Goal: Find contact information: Find contact information

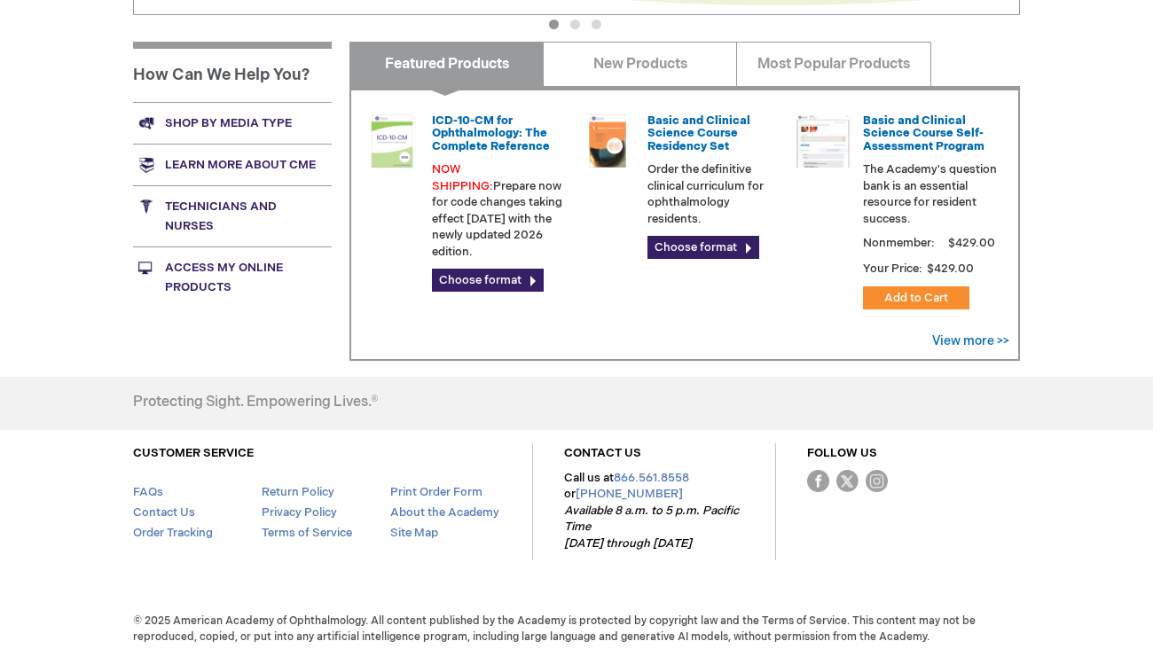
scroll to position [674, 0]
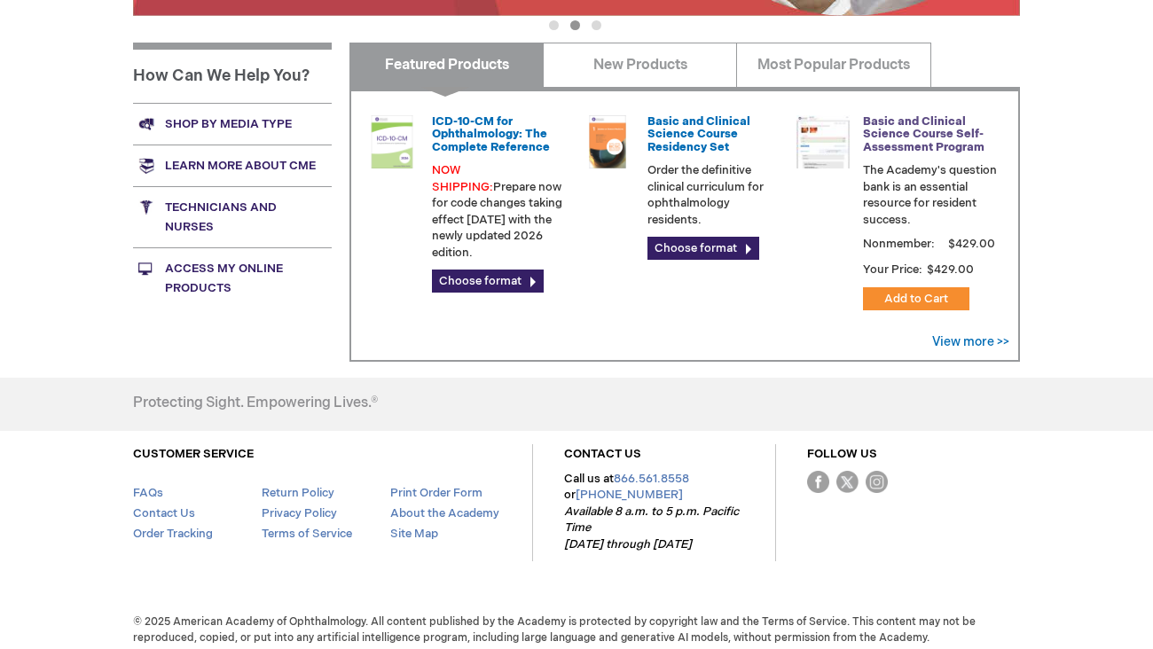
click at [925, 144] on link "Basic and Clinical Science Course Self-Assessment Program" at bounding box center [924, 134] width 122 height 40
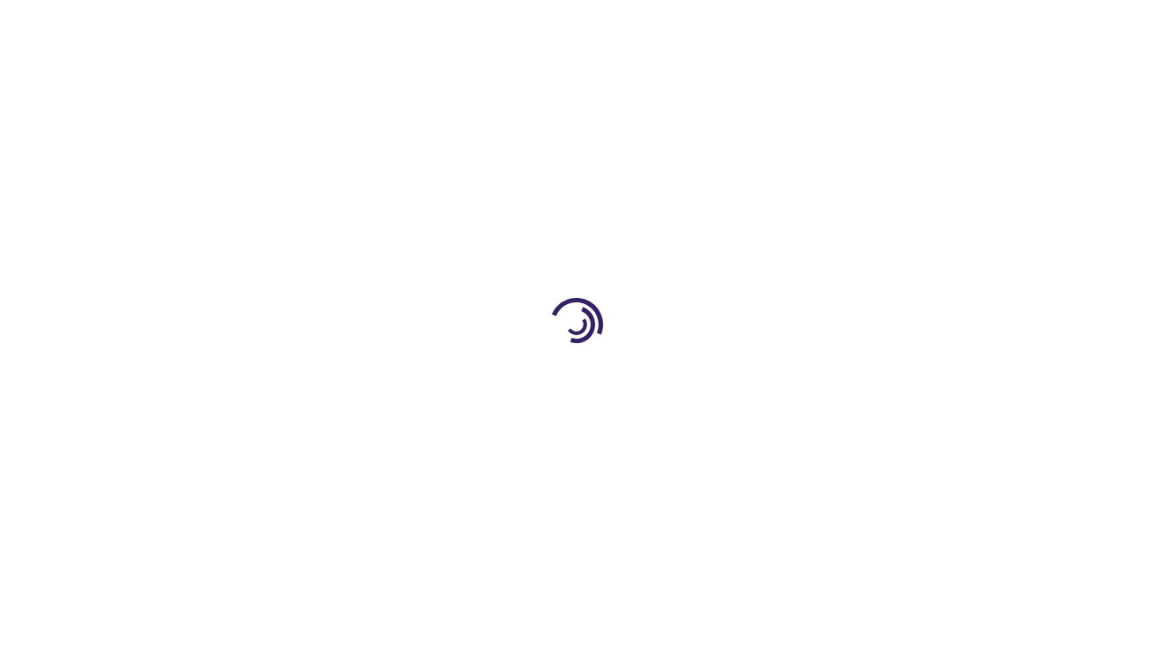
type input "1"
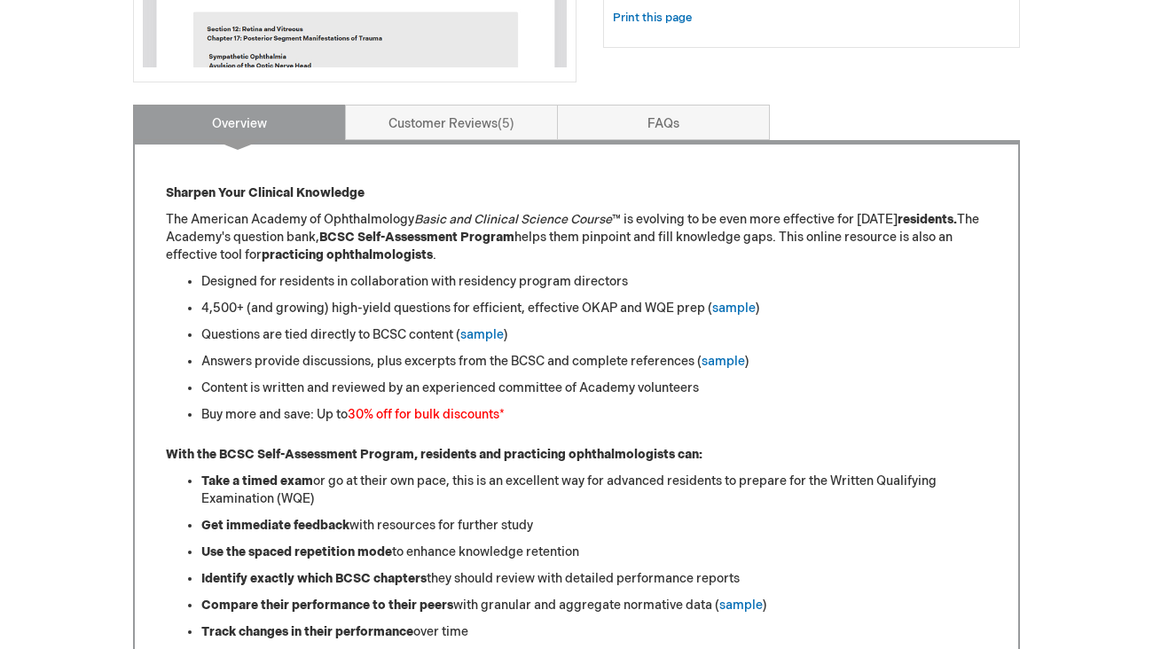
scroll to position [623, 0]
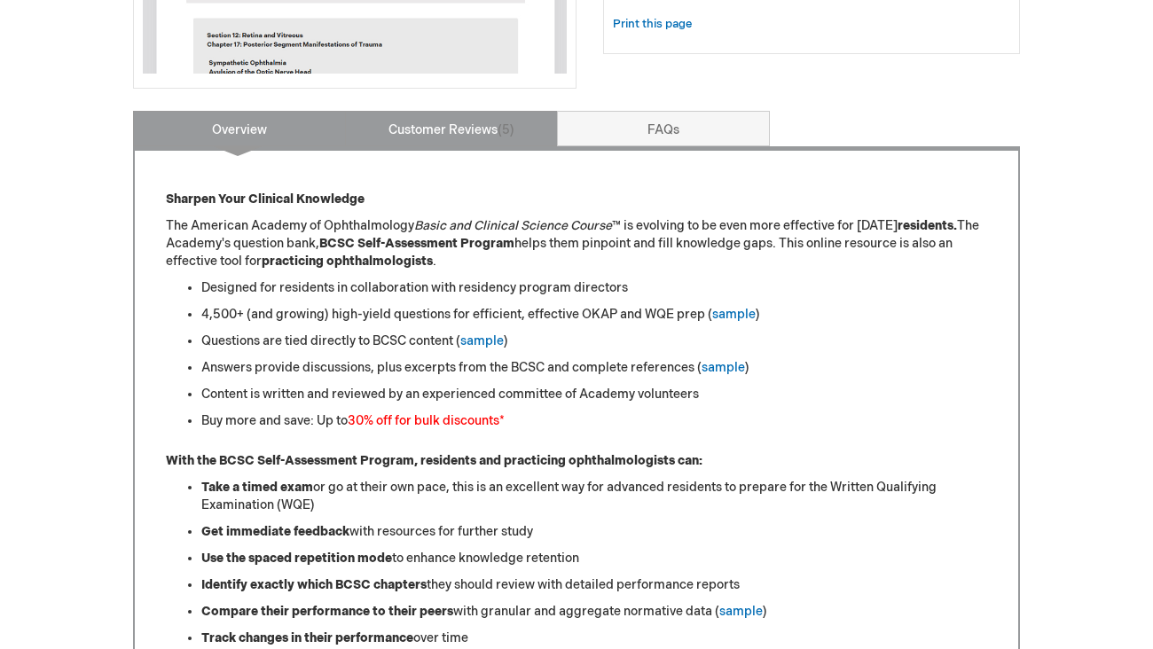
click at [434, 123] on link "Customer Reviews 5" at bounding box center [451, 128] width 213 height 35
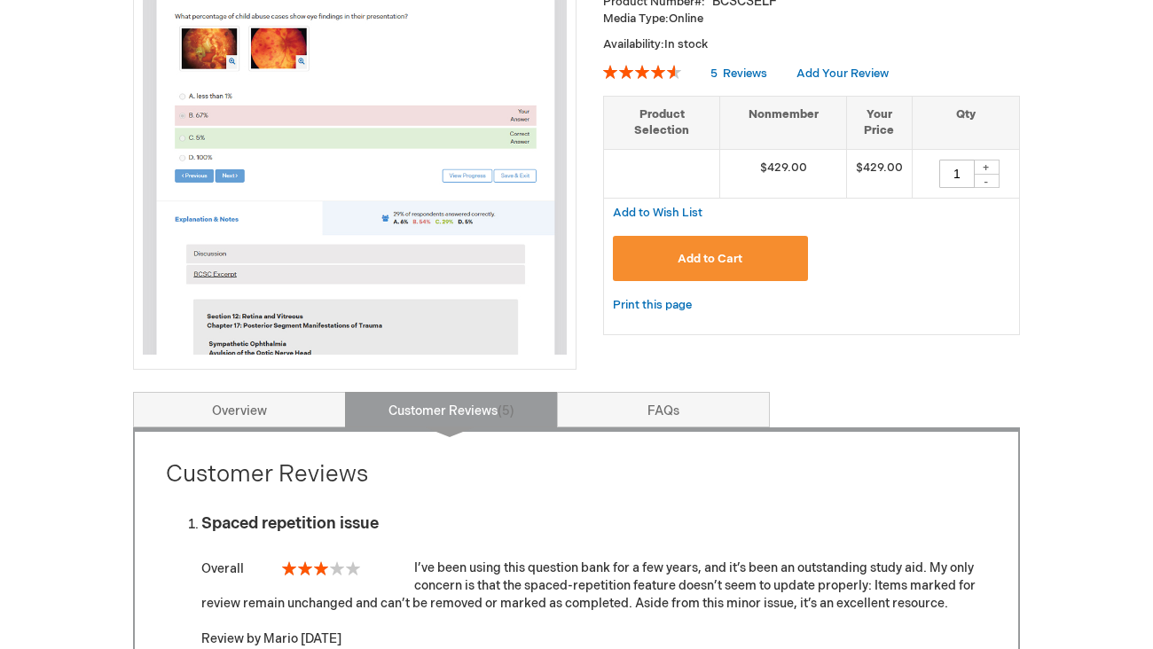
scroll to position [307, 0]
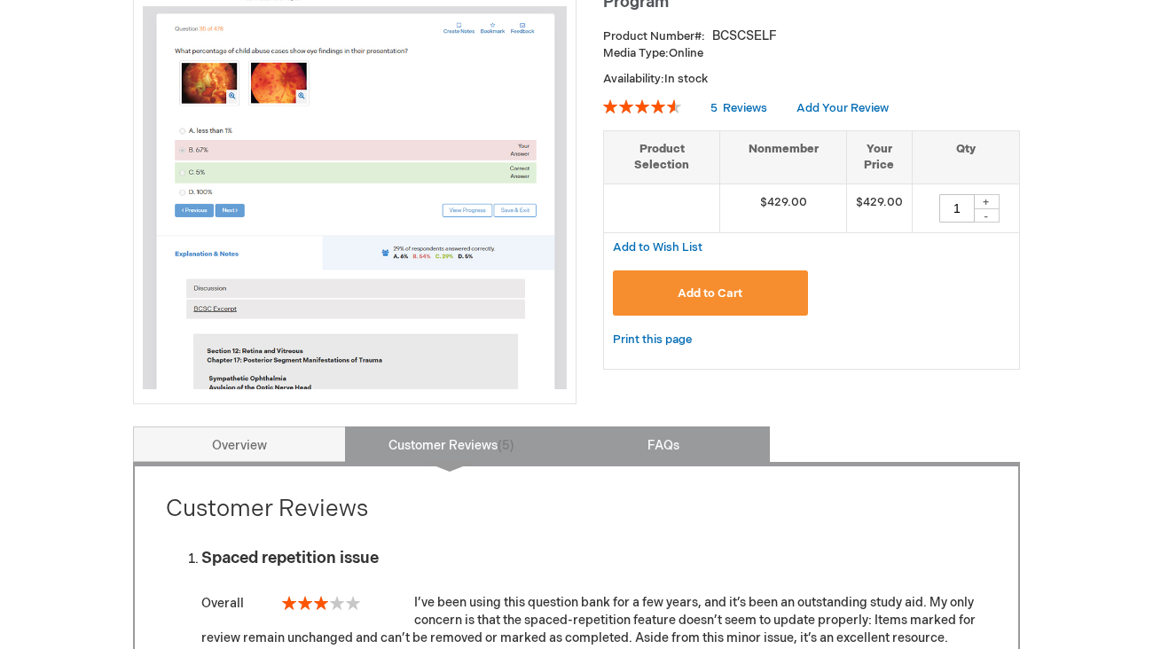
click at [655, 453] on link "FAQs" at bounding box center [663, 444] width 213 height 35
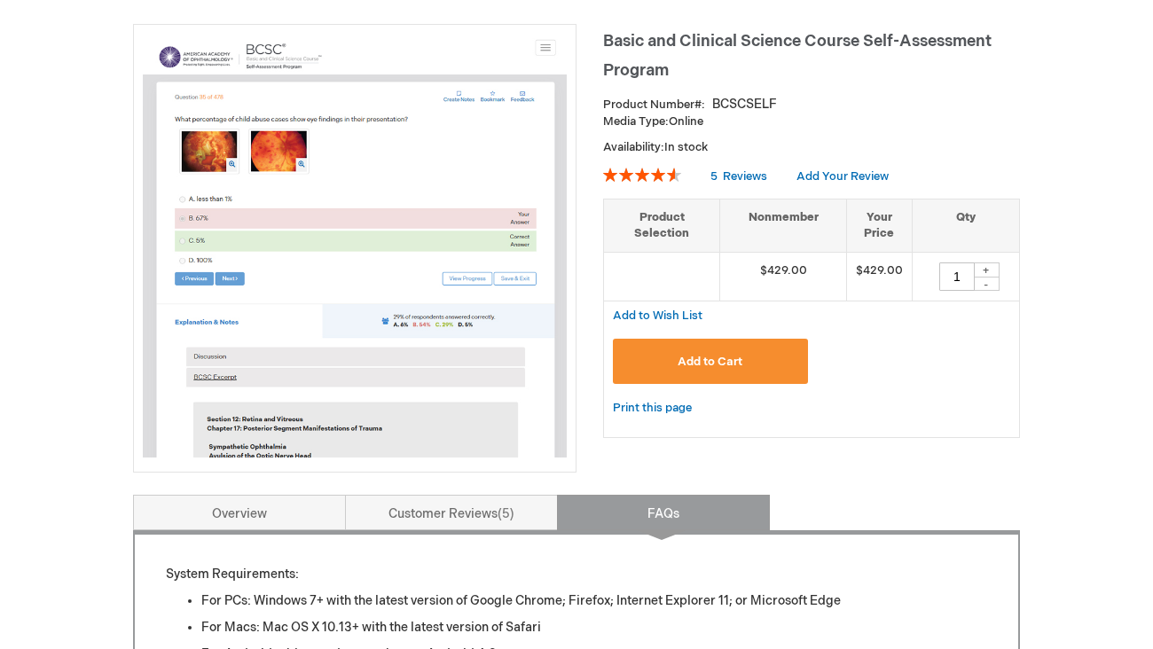
scroll to position [233, 0]
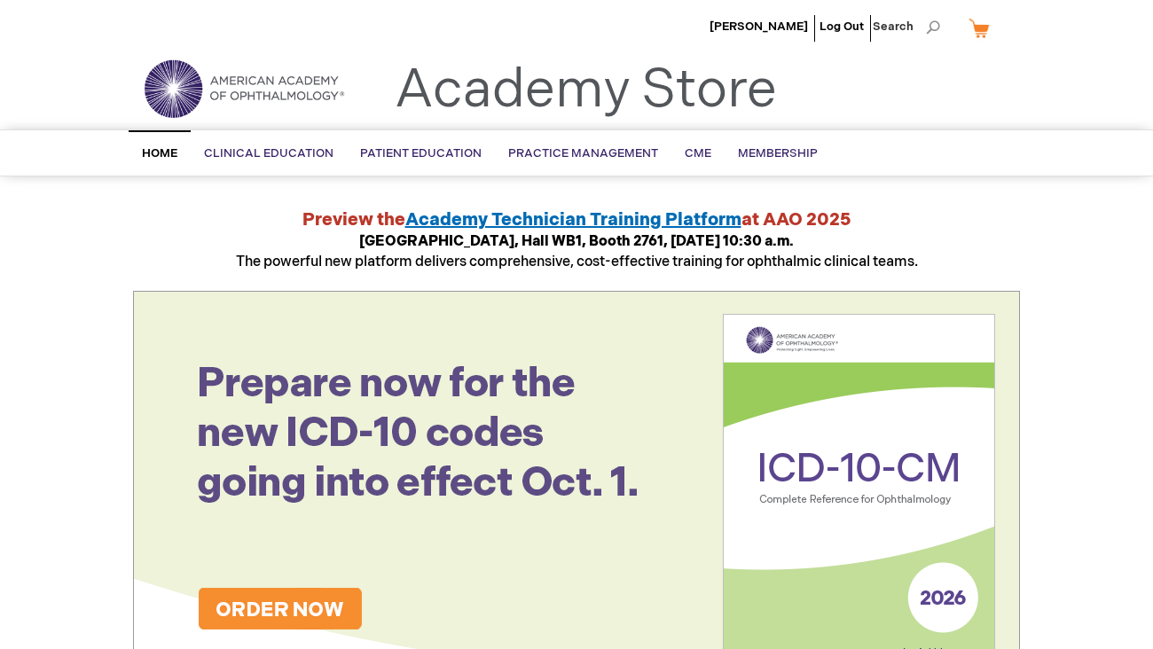
scroll to position [673, 0]
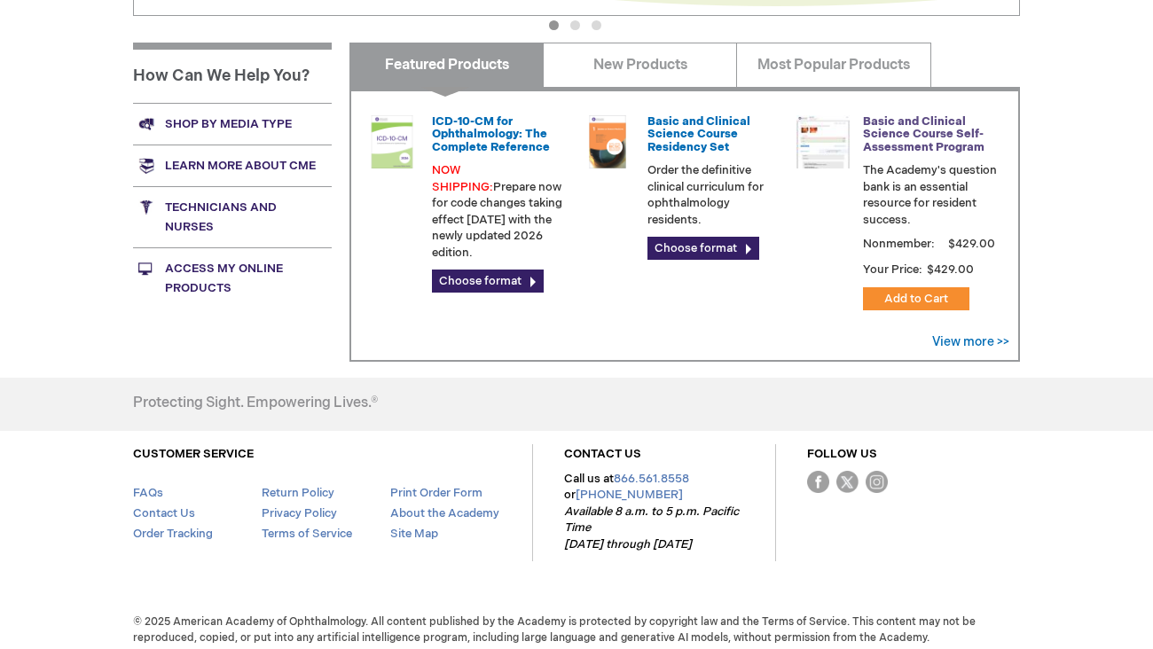
click at [923, 120] on link "Basic and Clinical Science Course Self-Assessment Program" at bounding box center [924, 135] width 122 height 40
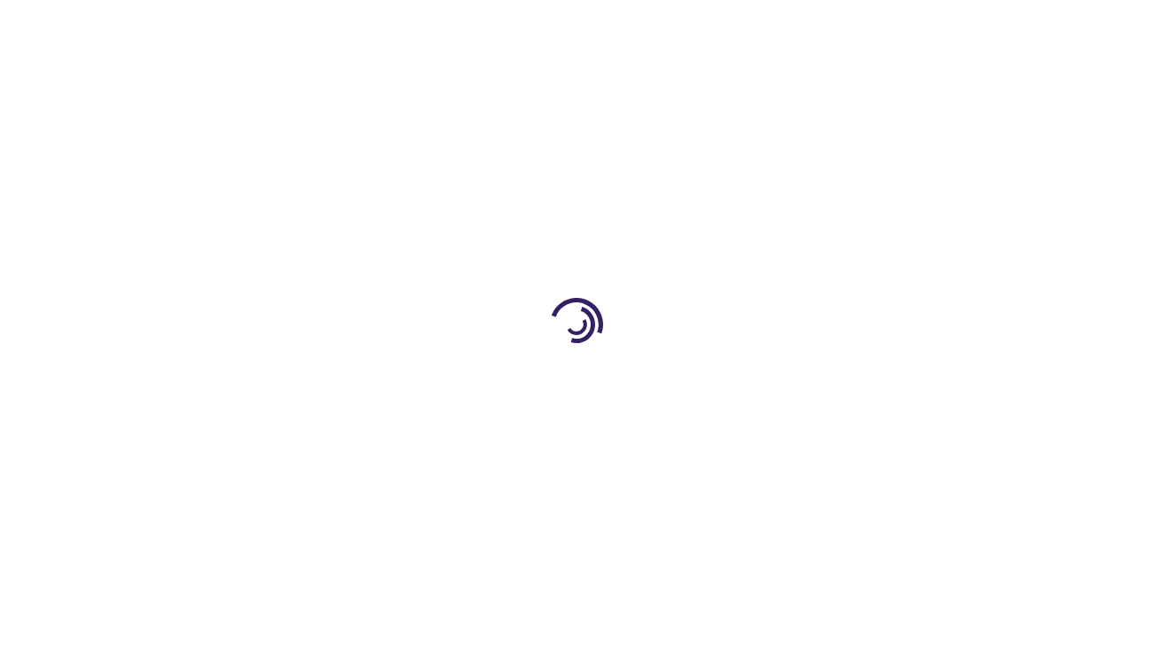
type input "1"
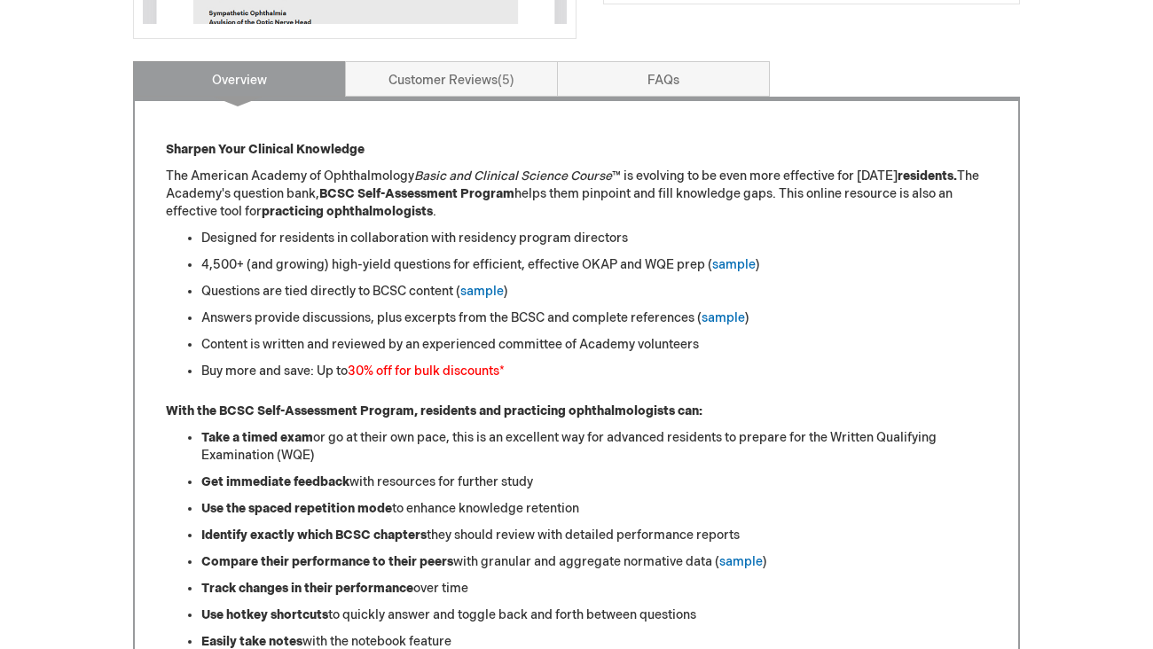
scroll to position [674, 0]
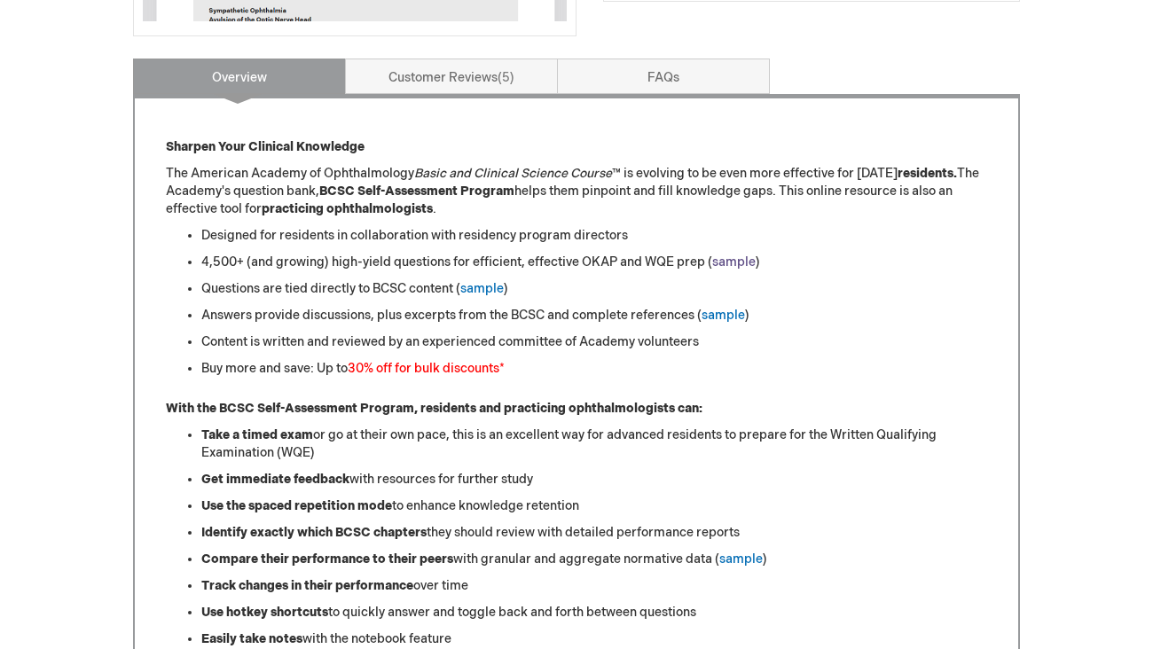
click at [730, 261] on link "sample" at bounding box center [733, 263] width 43 height 15
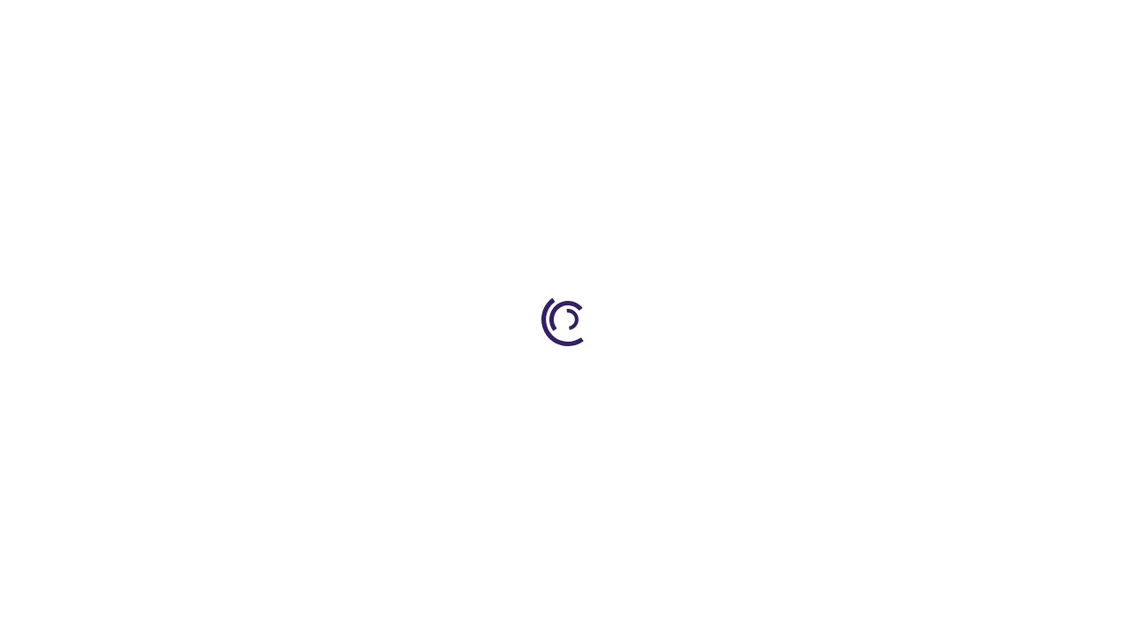
scroll to position [67, 0]
type input "1"
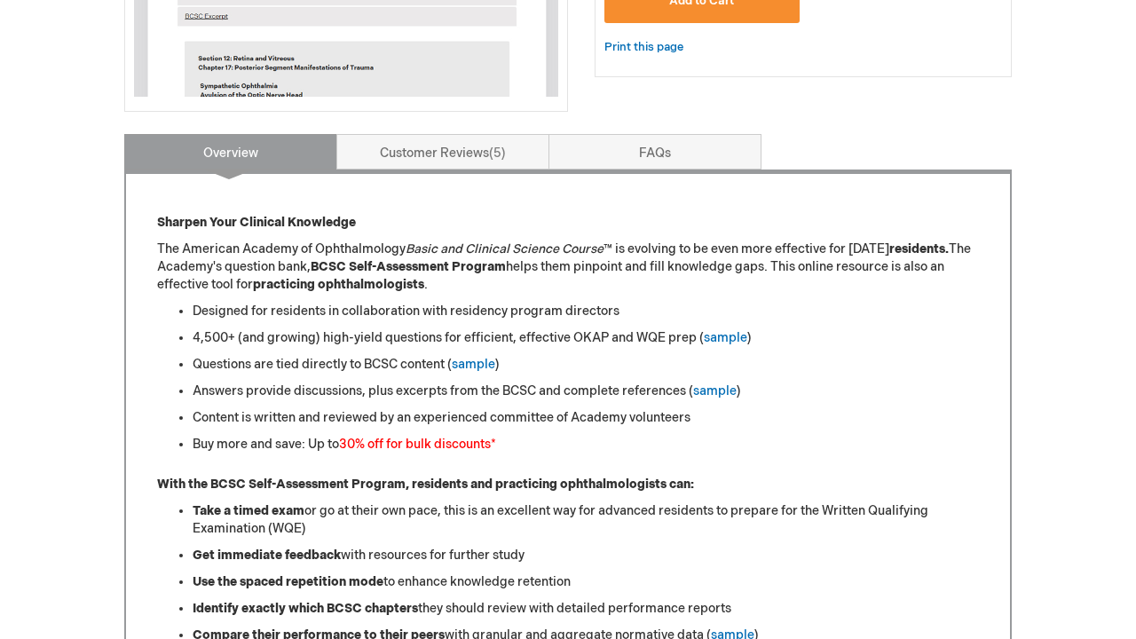
scroll to position [665, 0]
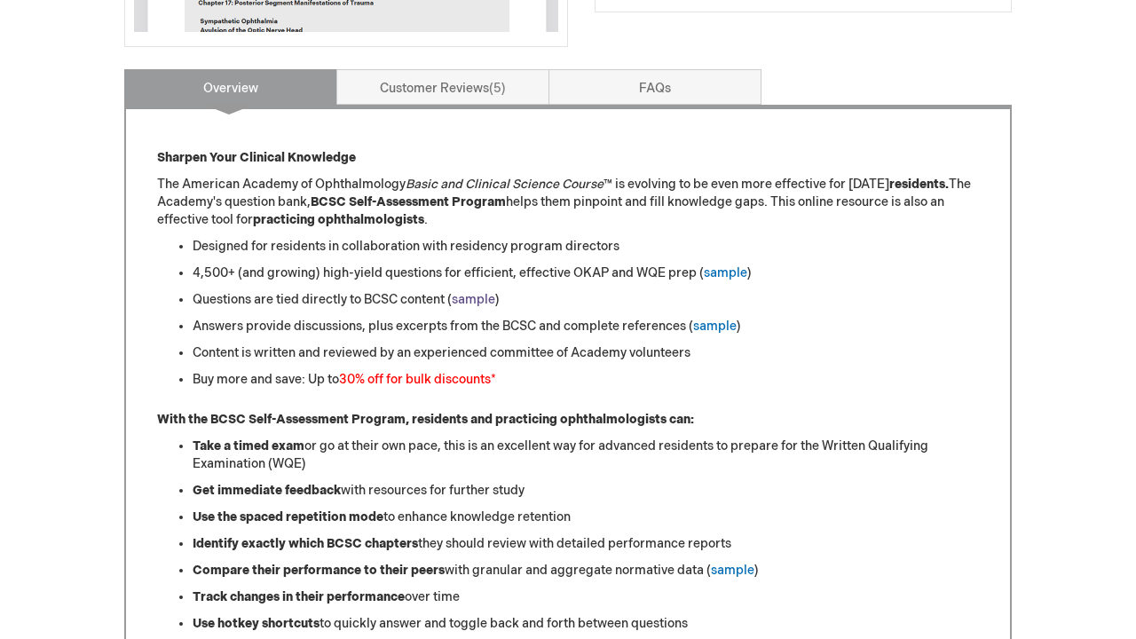
click at [482, 296] on link "sample" at bounding box center [473, 299] width 43 height 15
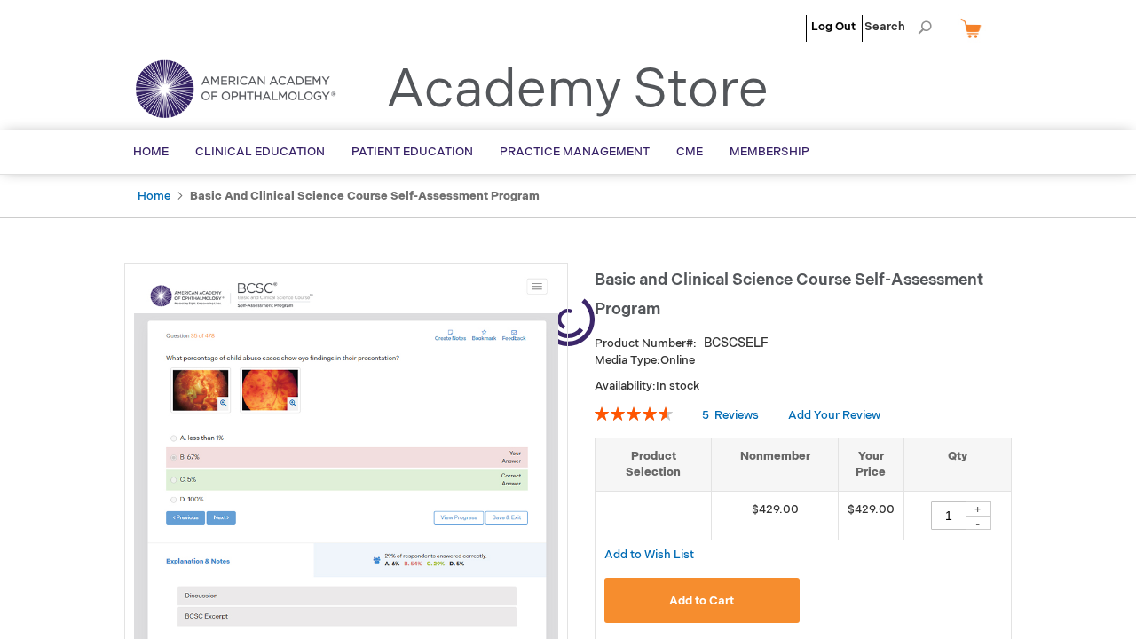
type input "1"
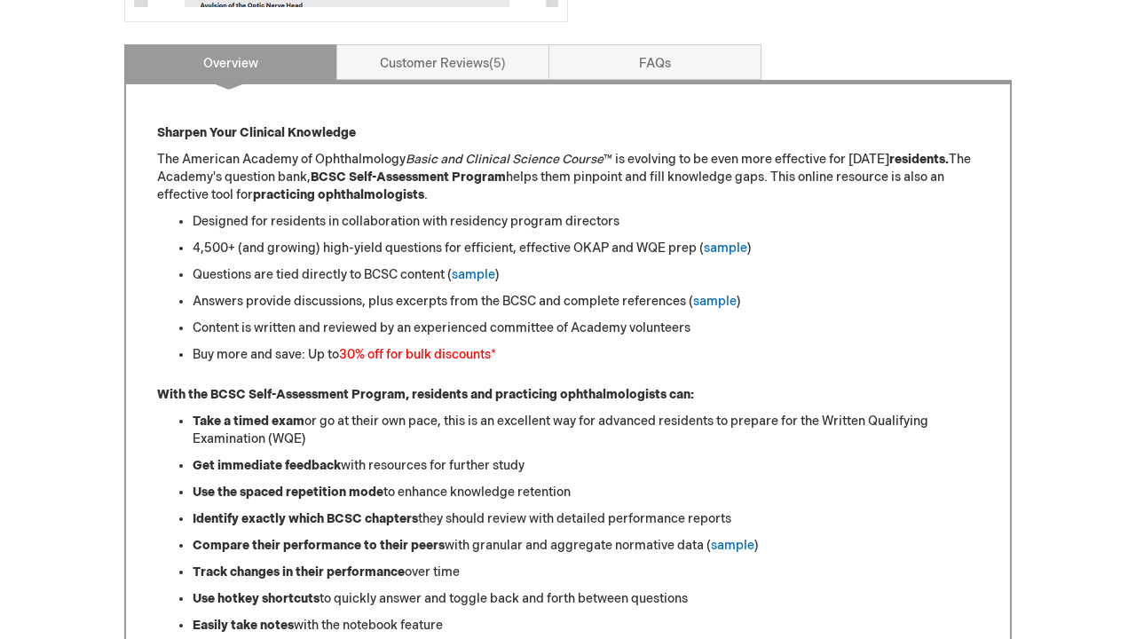
scroll to position [697, 0]
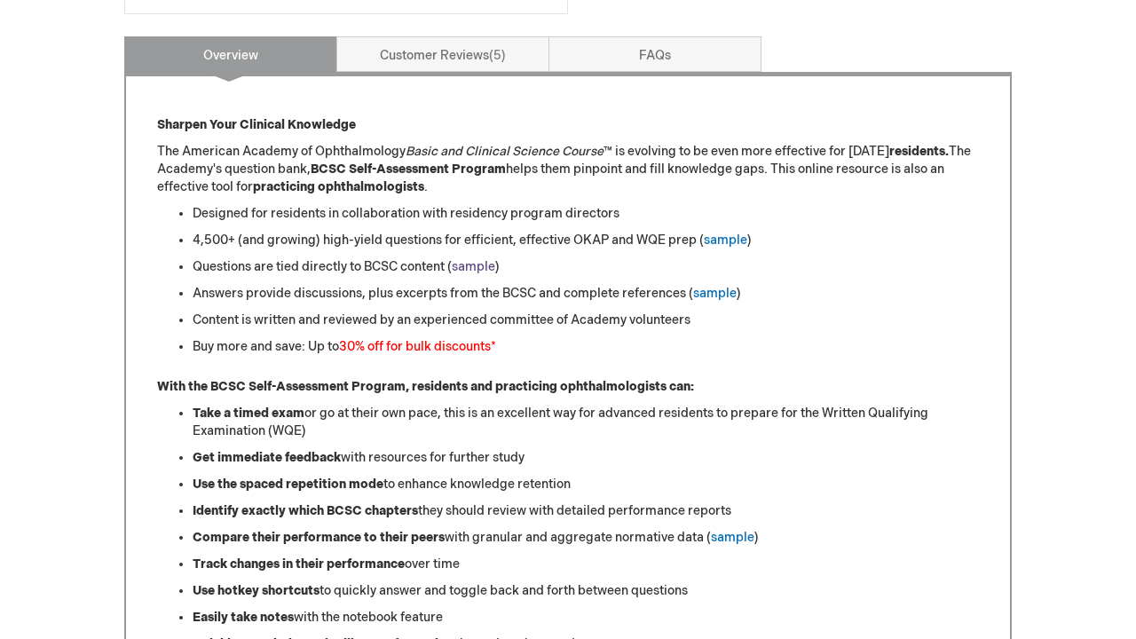
click at [487, 262] on link "sample" at bounding box center [473, 266] width 43 height 15
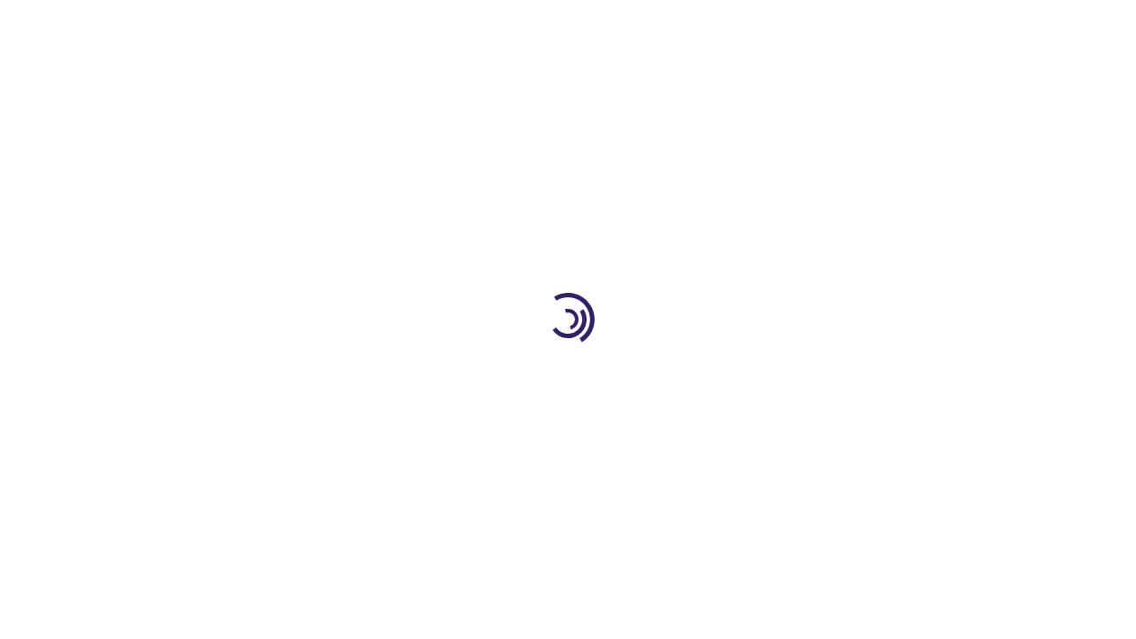
scroll to position [697, 0]
type input "1"
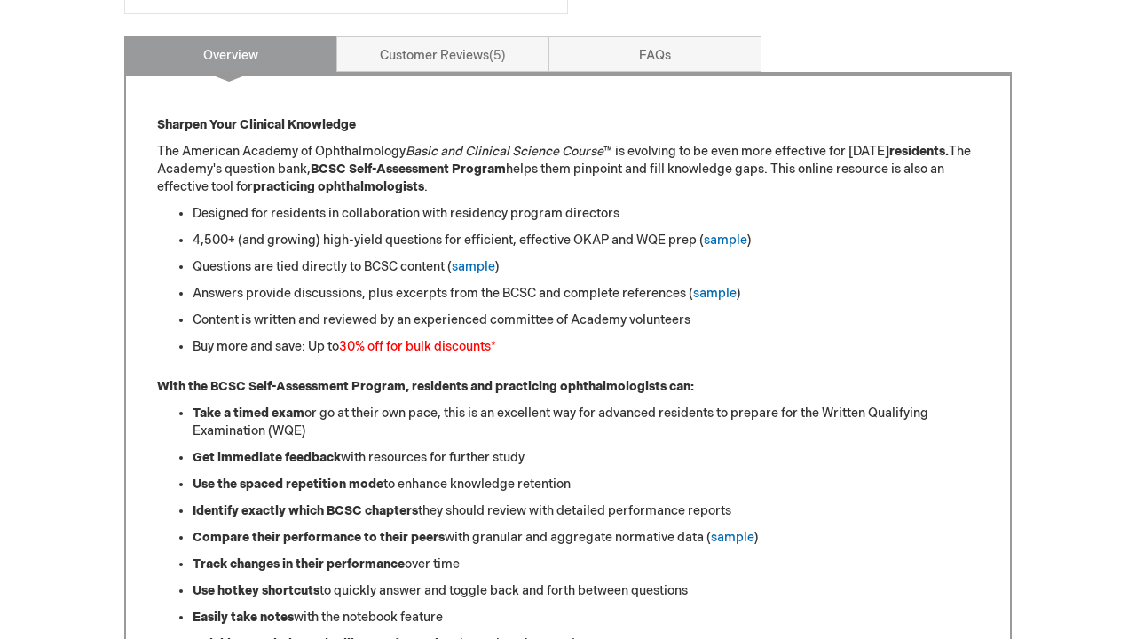
scroll to position [0, 0]
click at [712, 295] on link "sample" at bounding box center [714, 293] width 43 height 15
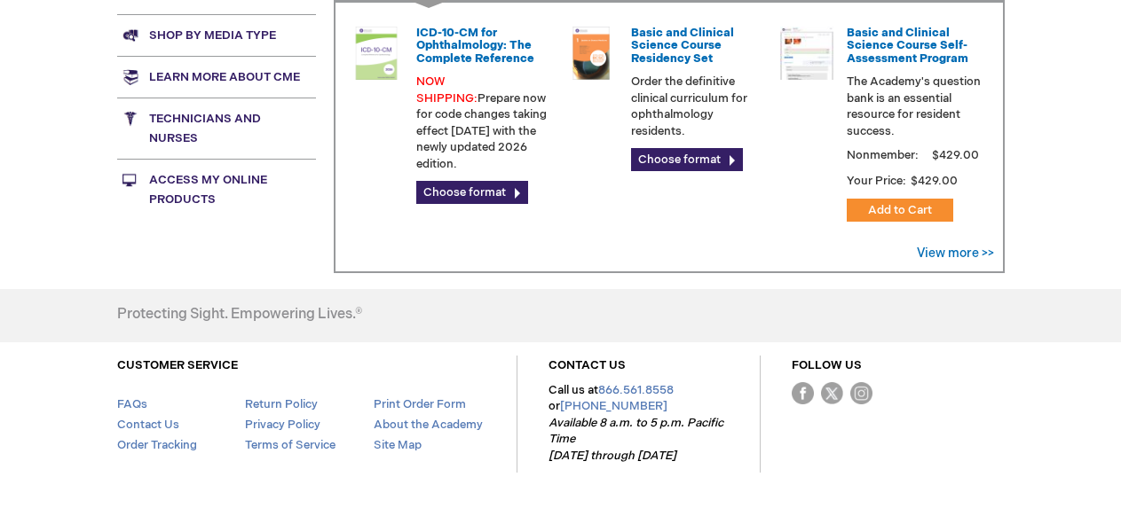
scroll to position [761, 0]
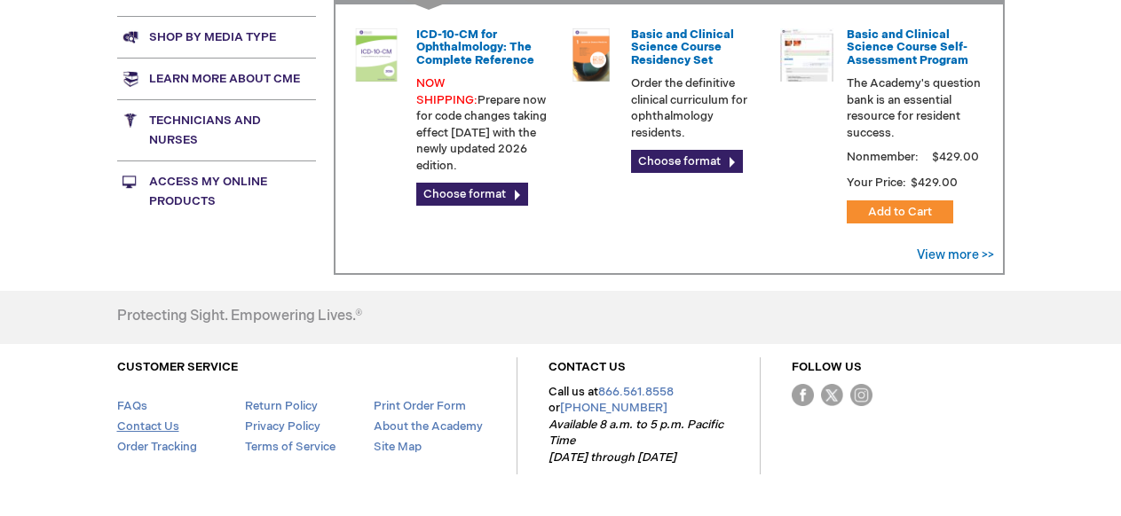
click at [140, 421] on link "Contact Us" at bounding box center [148, 427] width 62 height 14
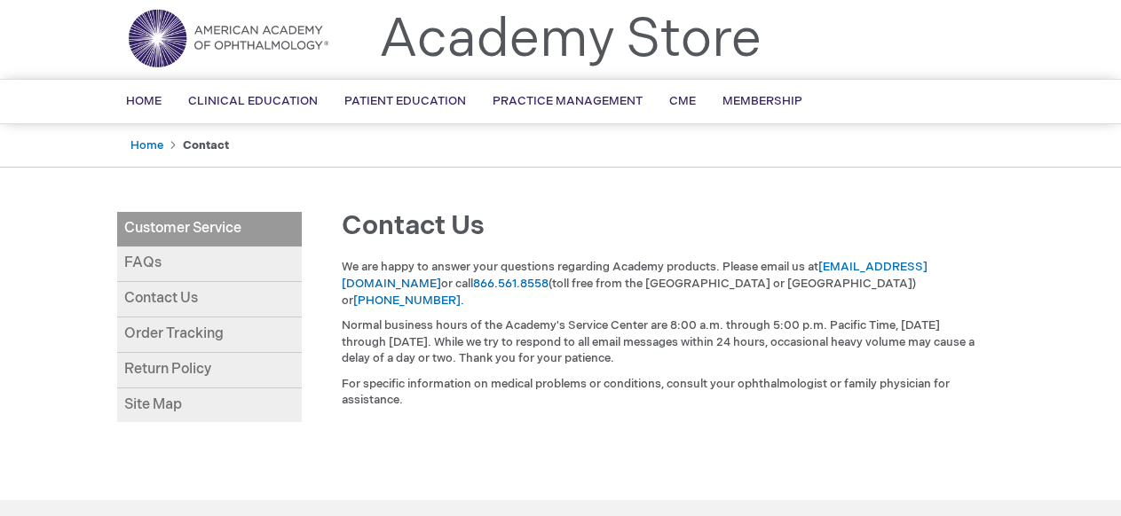
scroll to position [58, 0]
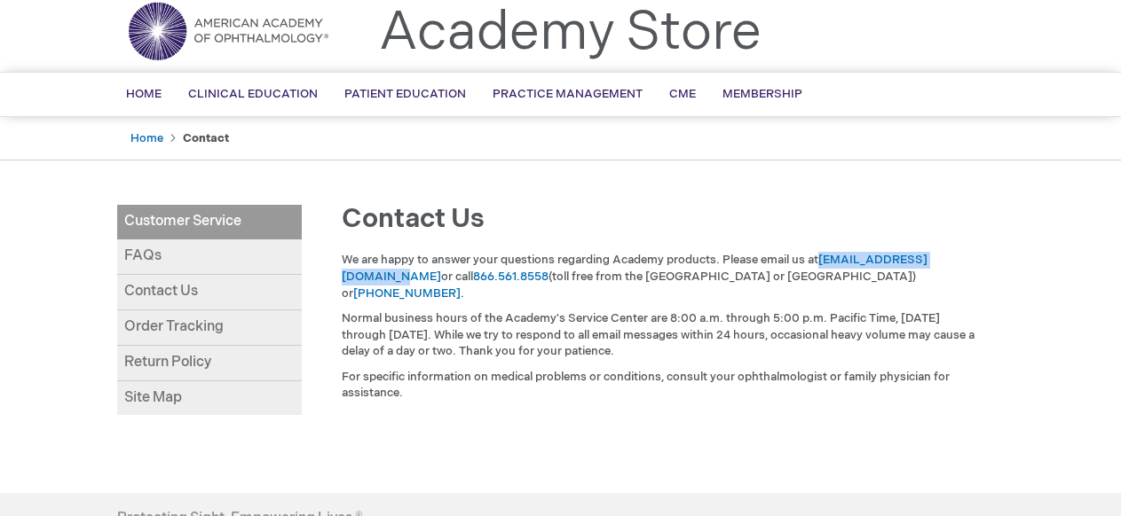
drag, startPoint x: 820, startPoint y: 260, endPoint x: 998, endPoint y: 259, distance: 178.3
click at [998, 260] on div "We are happy to answer your questions regarding Academy products. Please email …" at bounding box center [661, 331] width 685 height 159
